Goal: Check status: Check status

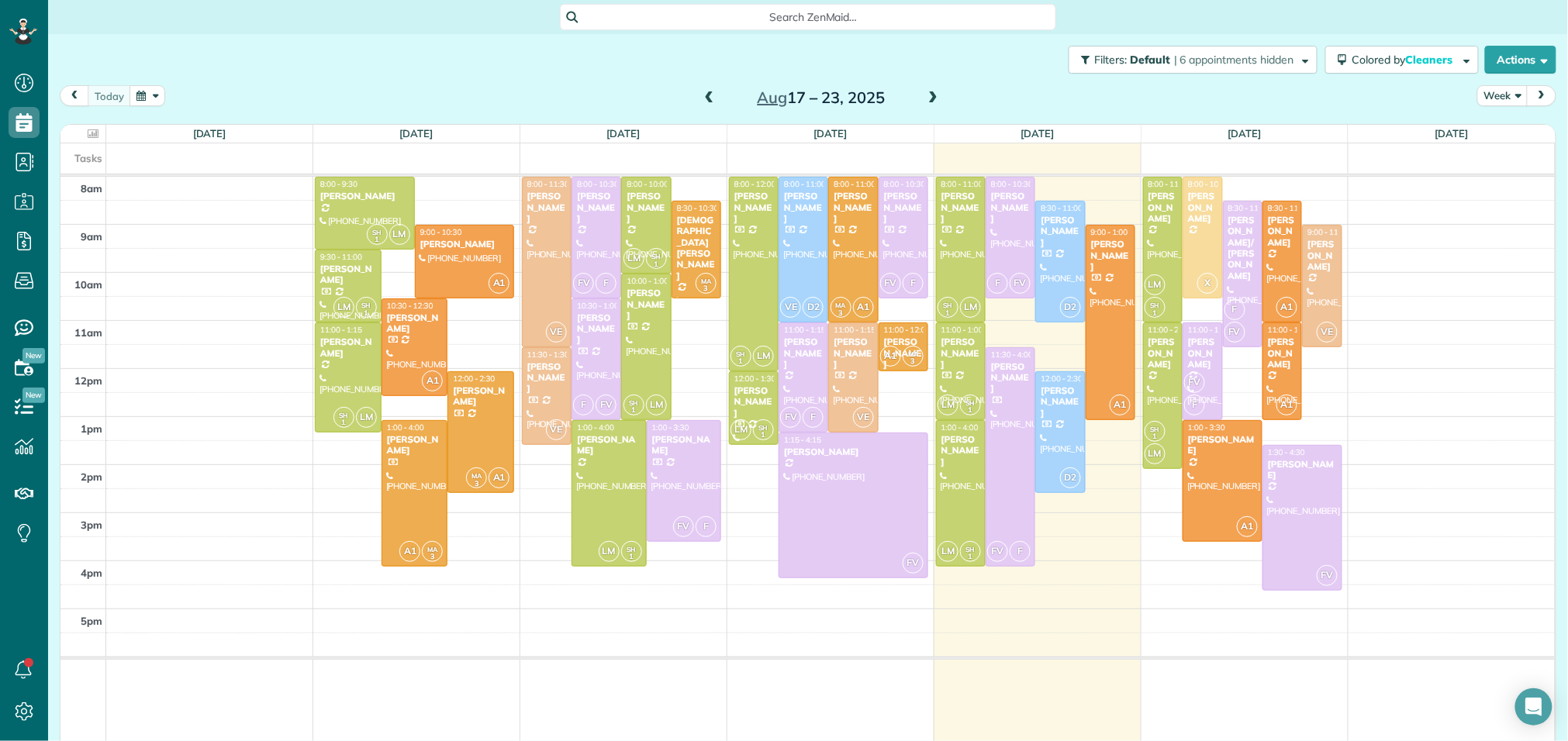
scroll to position [20, 0]
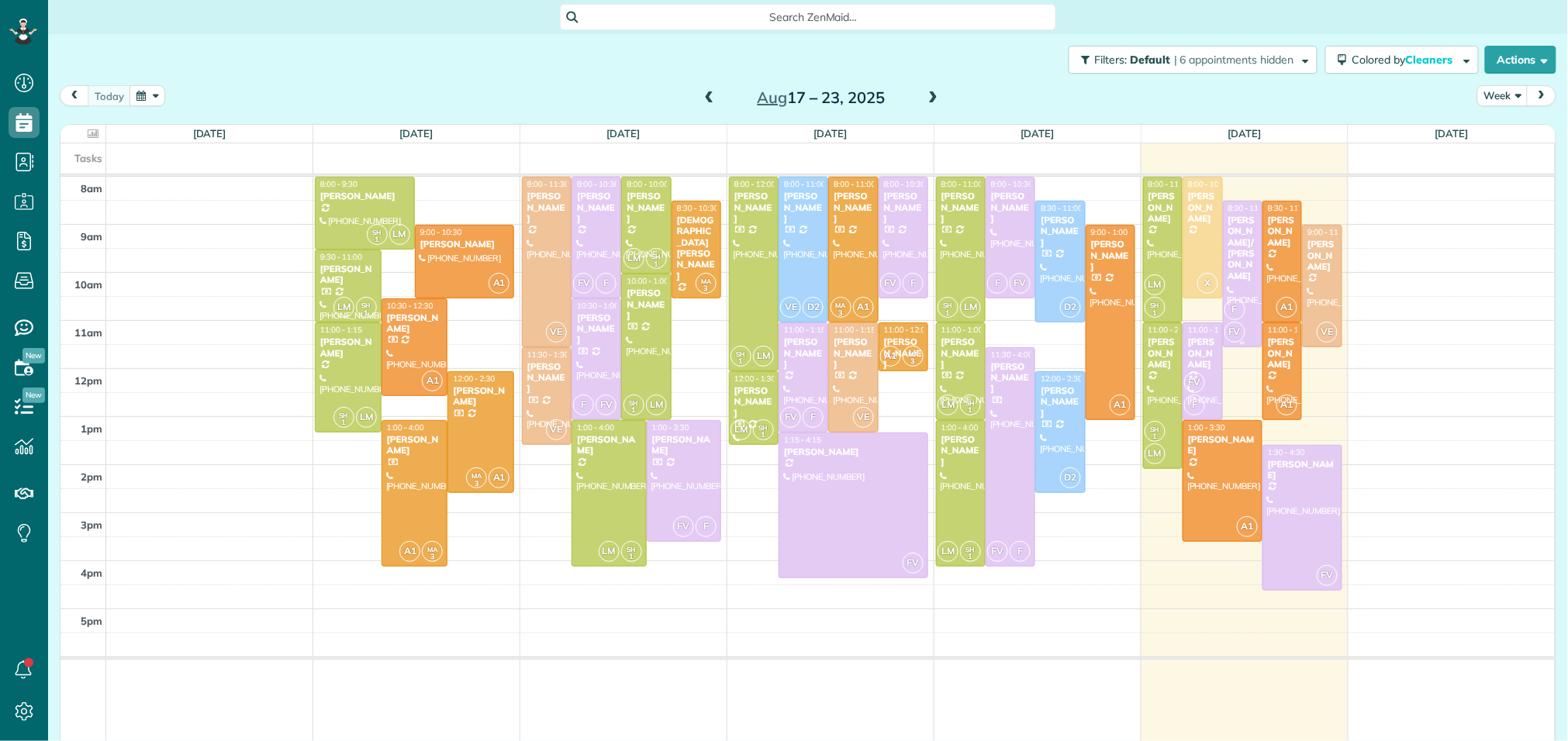
scroll to position [6, 6]
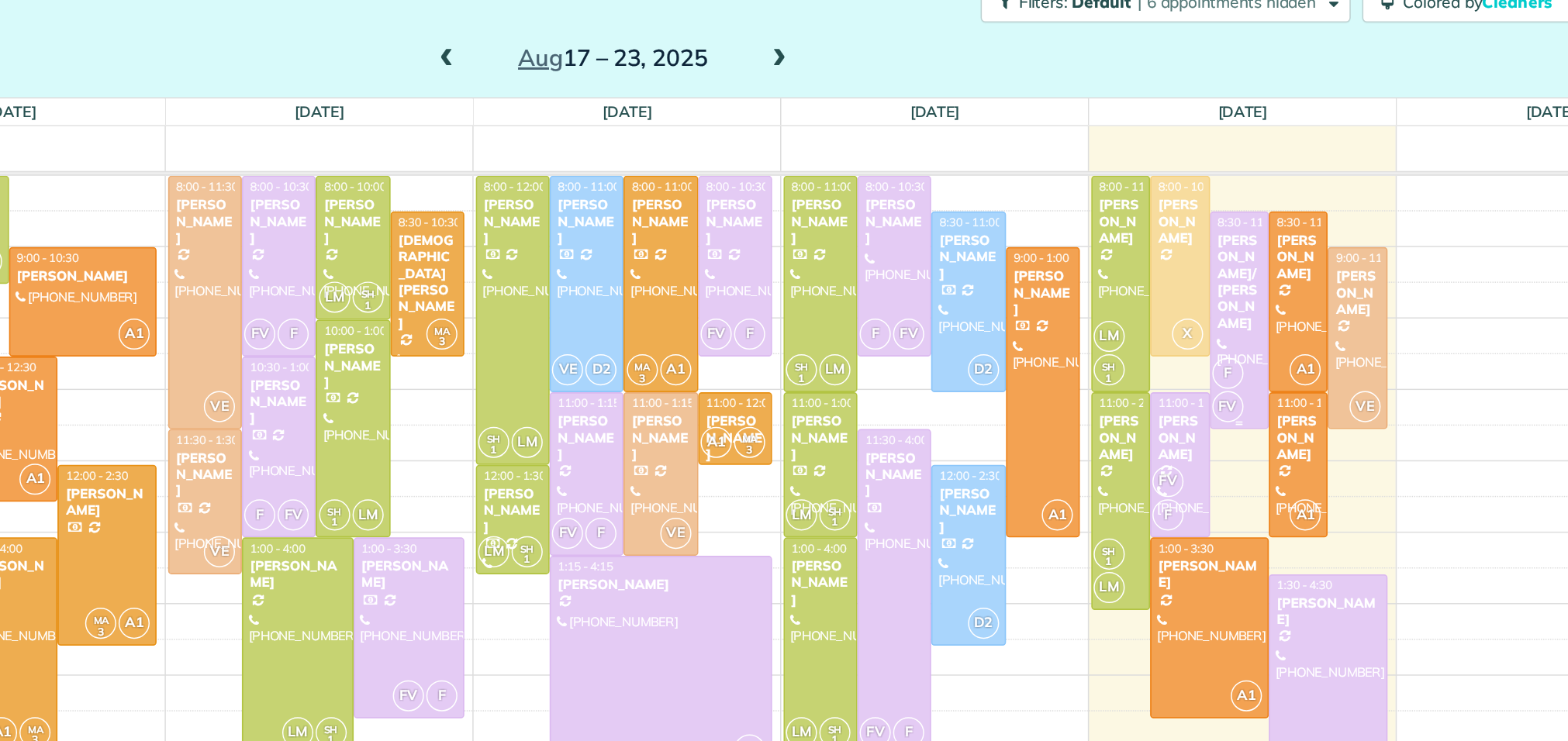
click at [1235, 253] on div "[PERSON_NAME]/[PERSON_NAME]" at bounding box center [1243, 248] width 31 height 67
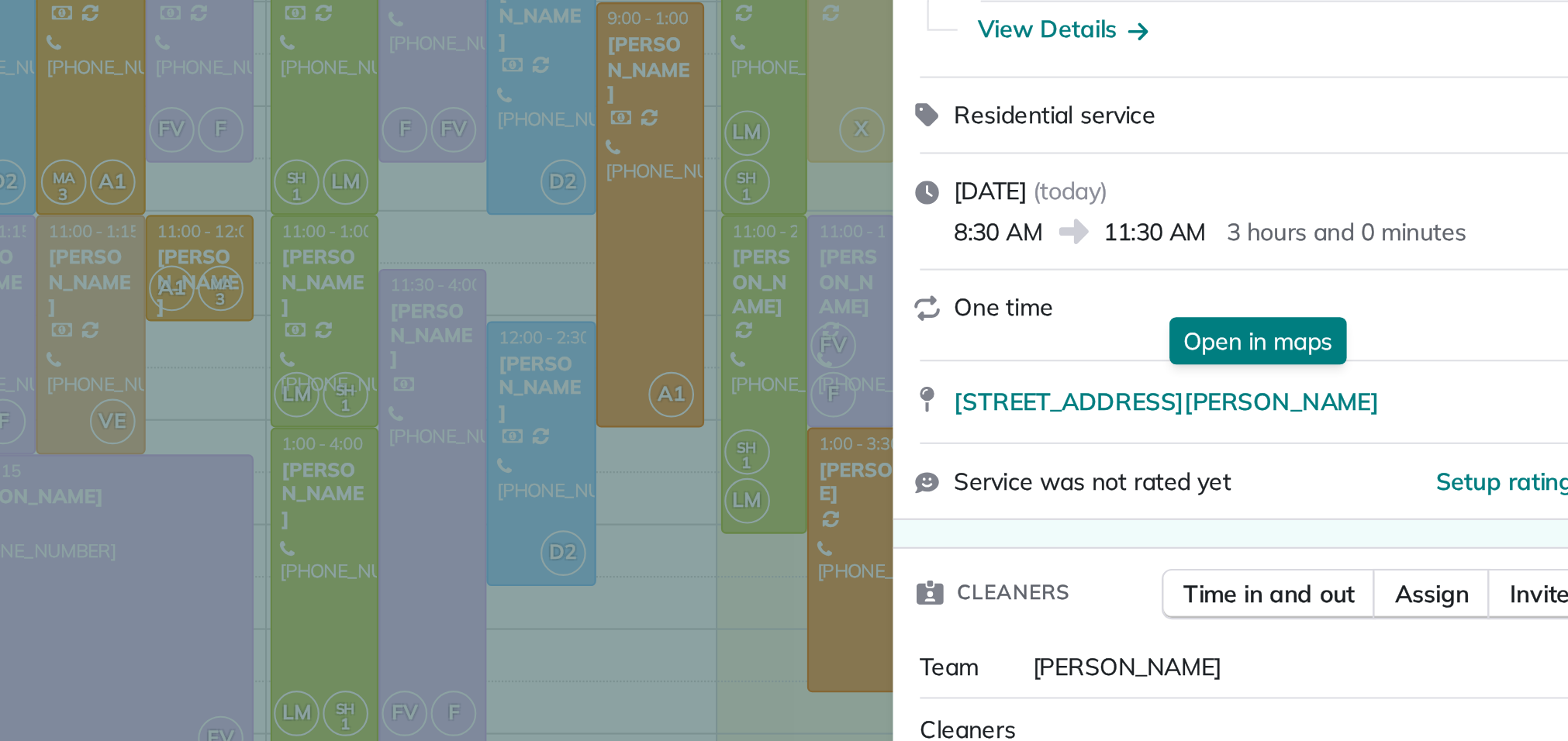
scroll to position [53, 0]
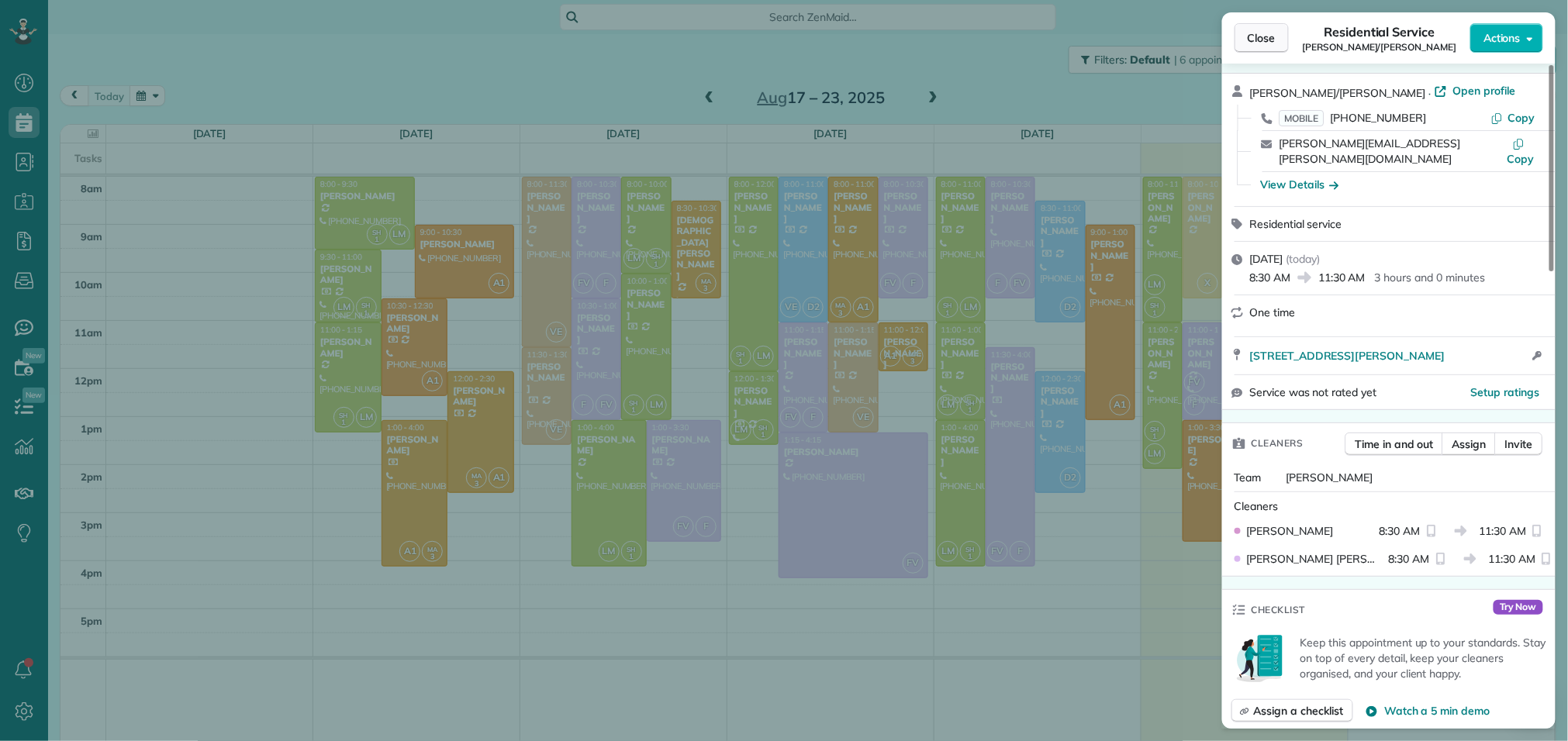
click at [1276, 43] on button "Close" at bounding box center [1262, 38] width 55 height 30
